Goal: Task Accomplishment & Management: Complete application form

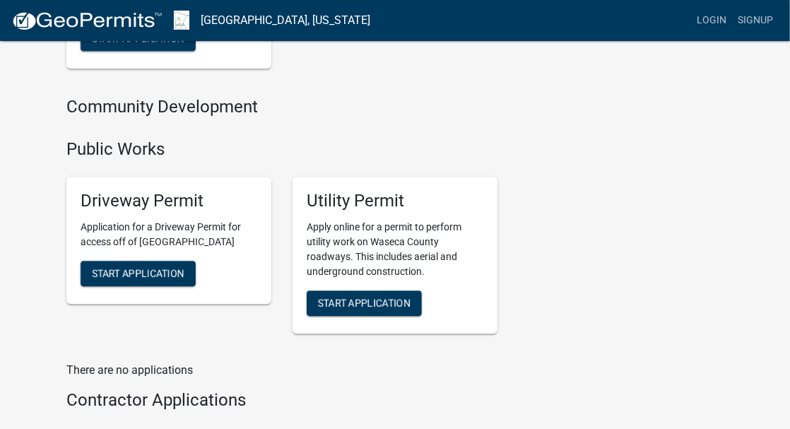
scroll to position [1187, 0]
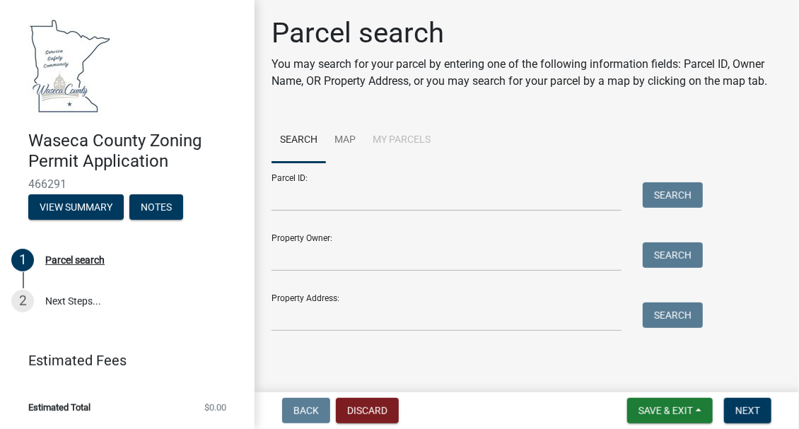
scroll to position [119, 0]
click at [302, 182] on input "Parcel ID:" at bounding box center [446, 196] width 350 height 29
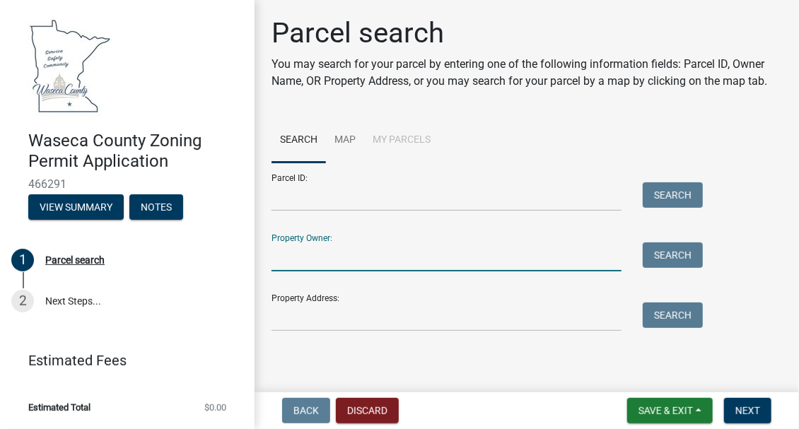
click at [305, 242] on input "Property Owner:" at bounding box center [446, 256] width 350 height 29
type input "[PERSON_NAME]"
click at [656, 242] on button "Search" at bounding box center [672, 254] width 60 height 25
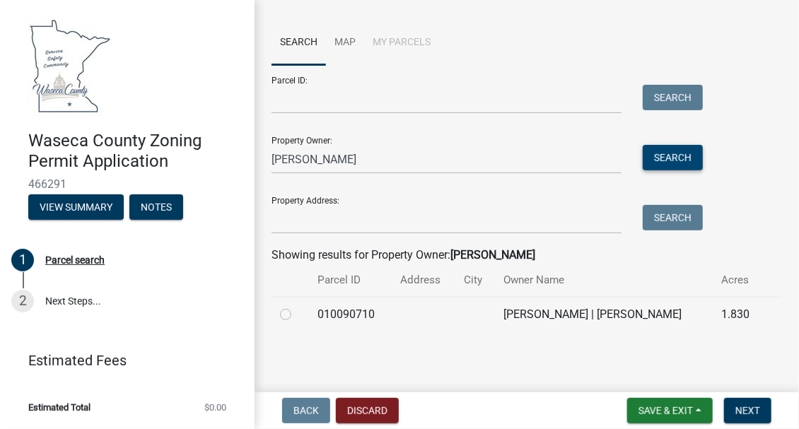
scroll to position [263, 0]
click at [297, 306] on label at bounding box center [297, 306] width 0 height 0
click at [297, 306] on input "radio" at bounding box center [301, 310] width 9 height 9
radio input "true"
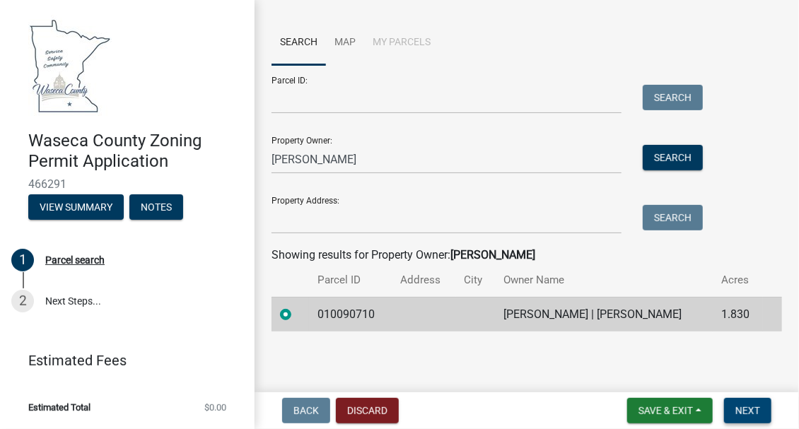
click at [752, 407] on span "Next" at bounding box center [747, 410] width 25 height 11
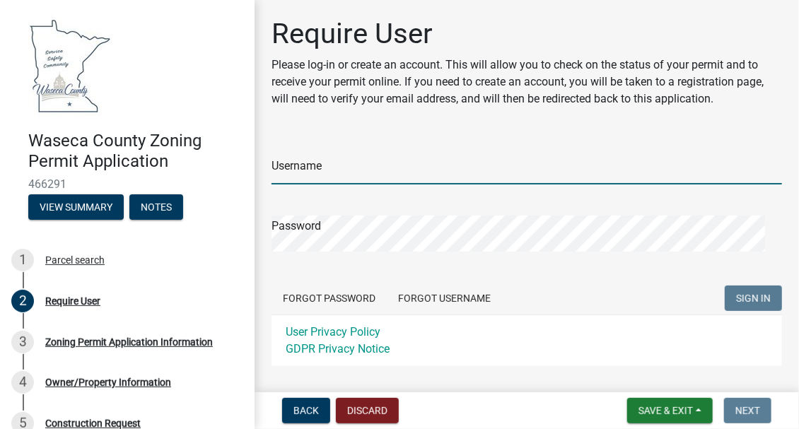
click at [338, 184] on input "Username" at bounding box center [526, 169] width 510 height 29
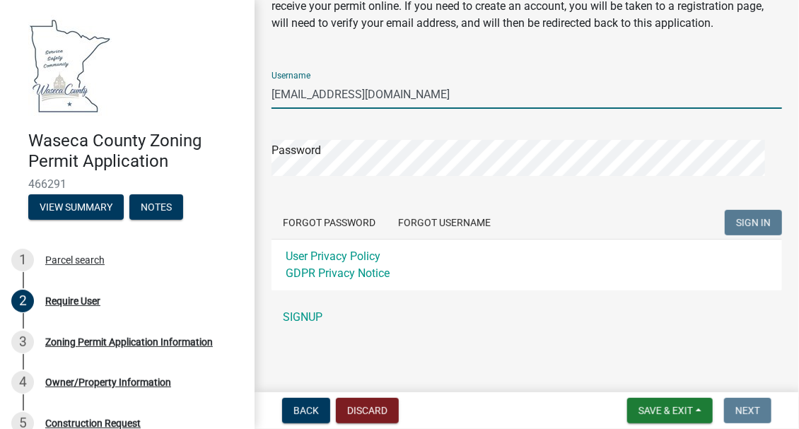
scroll to position [194, 0]
type input "[EMAIL_ADDRESS][DOMAIN_NAME]"
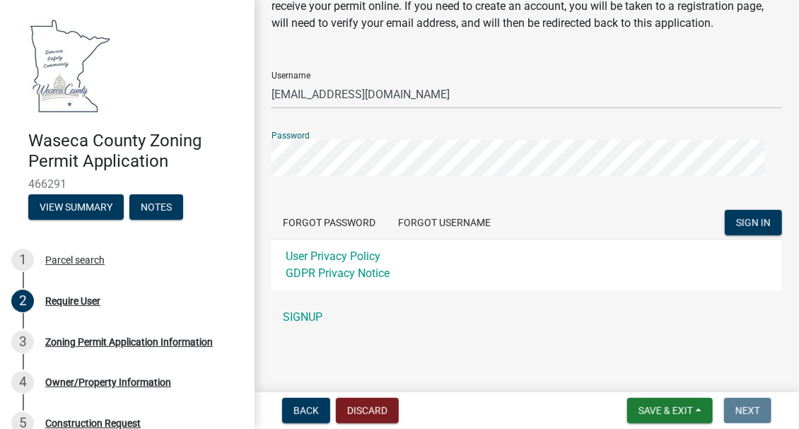
click at [724, 210] on button "SIGN IN" at bounding box center [752, 222] width 57 height 25
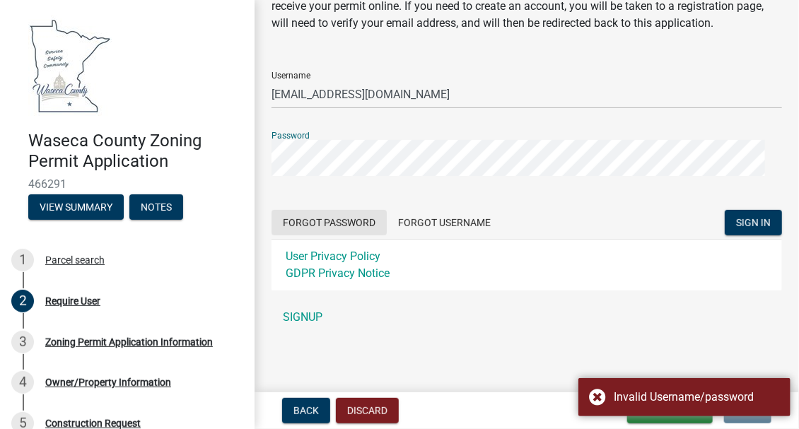
click at [379, 210] on button "Forgot Password" at bounding box center [328, 222] width 115 height 25
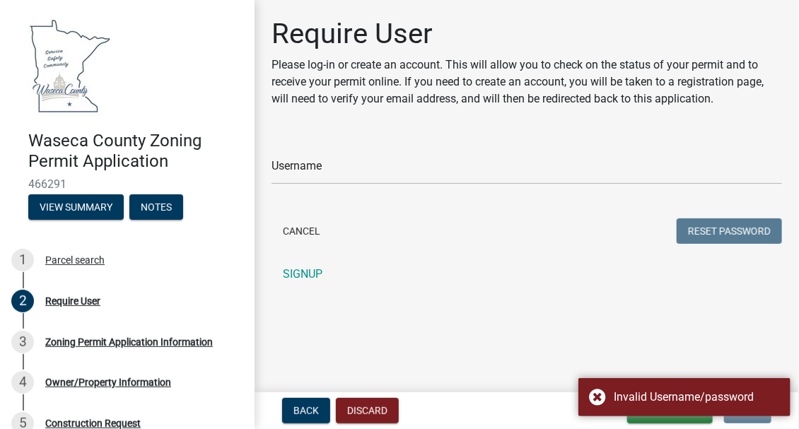
scroll to position [55, 0]
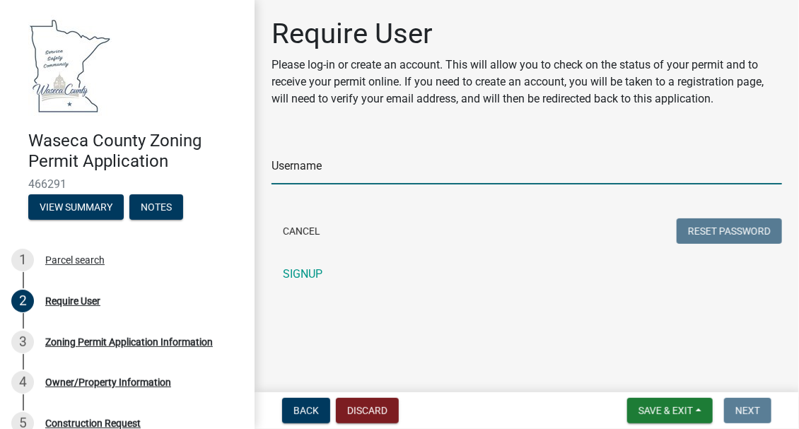
click at [385, 184] on input "Username" at bounding box center [526, 169] width 510 height 29
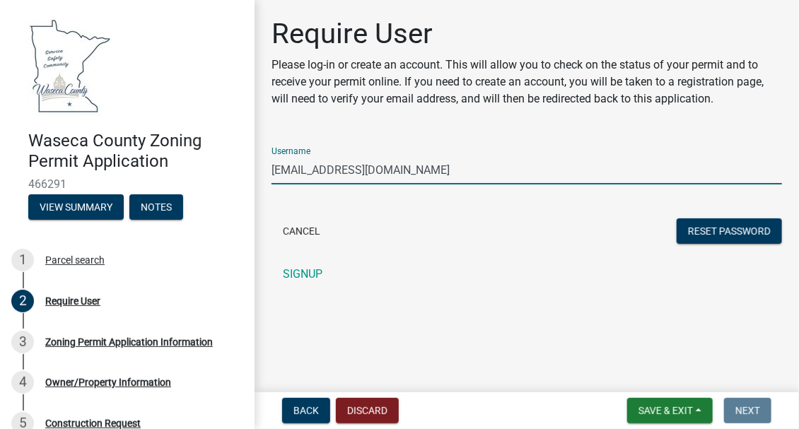
type input "[EMAIL_ADDRESS][DOMAIN_NAME]"
click at [676, 218] on button "Reset Password" at bounding box center [728, 230] width 105 height 25
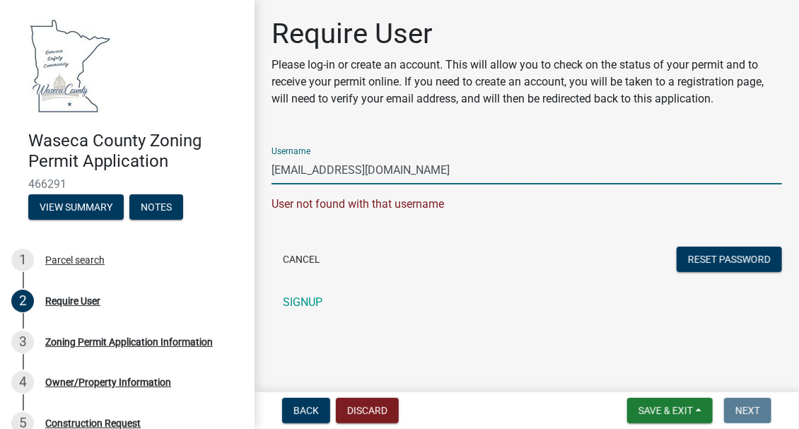
click at [428, 276] on div "Cancel Reset Password" at bounding box center [526, 261] width 510 height 29
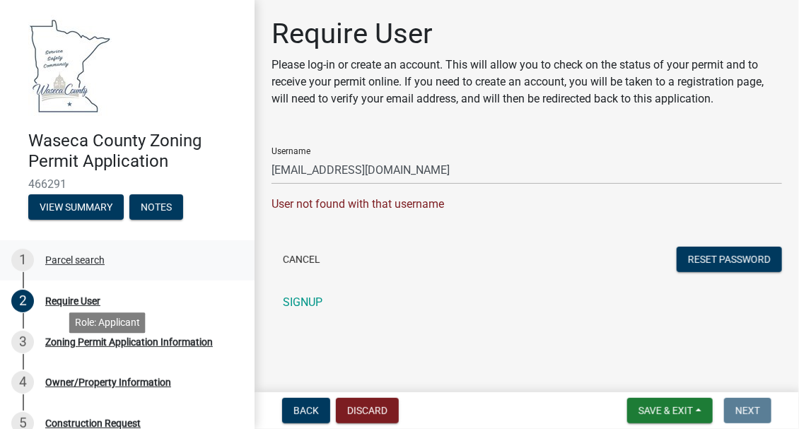
click at [116, 271] on div "1 Parcel search" at bounding box center [121, 260] width 220 height 23
